Goal: Navigation & Orientation: Find specific page/section

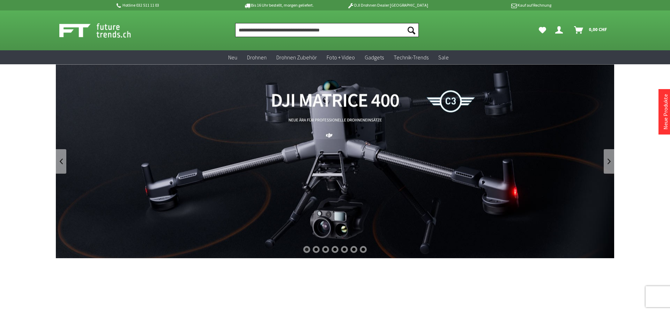
click at [326, 30] on input "Produkt, Marke, Kategorie, EAN, Artikelnummer…" at bounding box center [327, 30] width 184 height 14
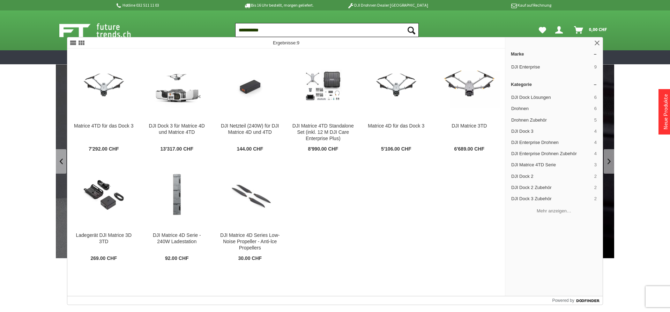
type input "**********"
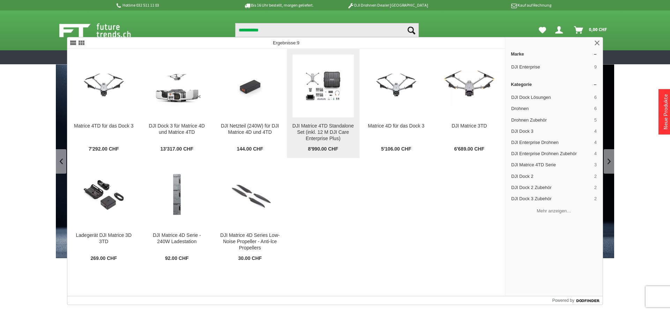
click at [320, 105] on img at bounding box center [323, 85] width 62 height 44
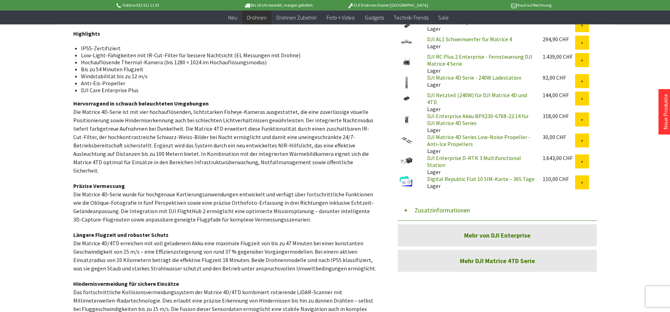
scroll to position [320, 0]
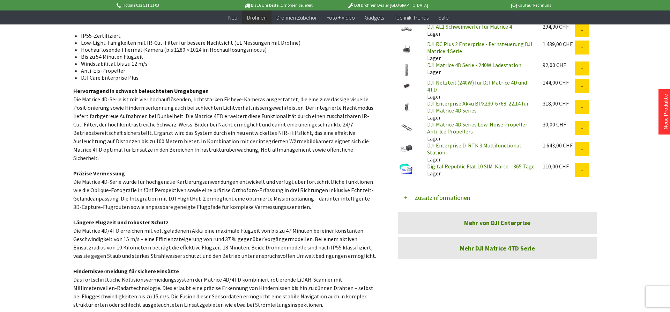
click at [500, 240] on link "Mehr DJI Matrice 4TD Serie" at bounding box center [497, 248] width 199 height 22
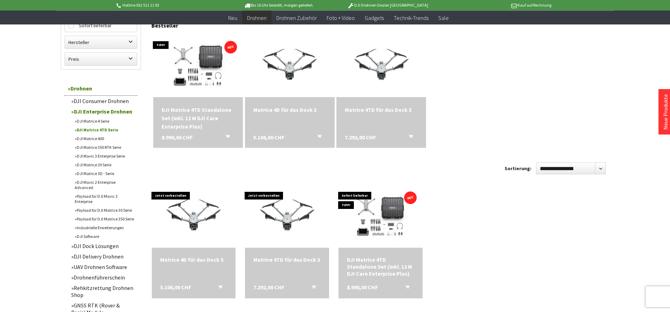
scroll to position [214, 0]
